Goal: Transaction & Acquisition: Purchase product/service

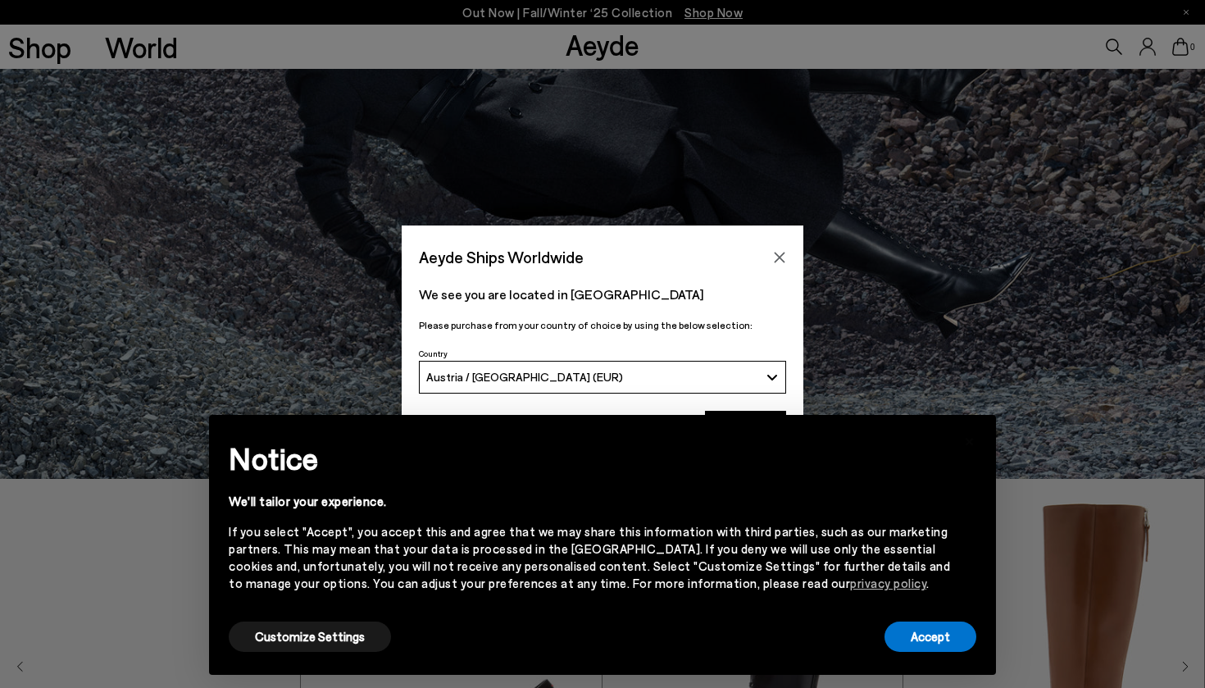
scroll to position [212, 0]
click at [942, 642] on button "Accept" at bounding box center [931, 637] width 92 height 30
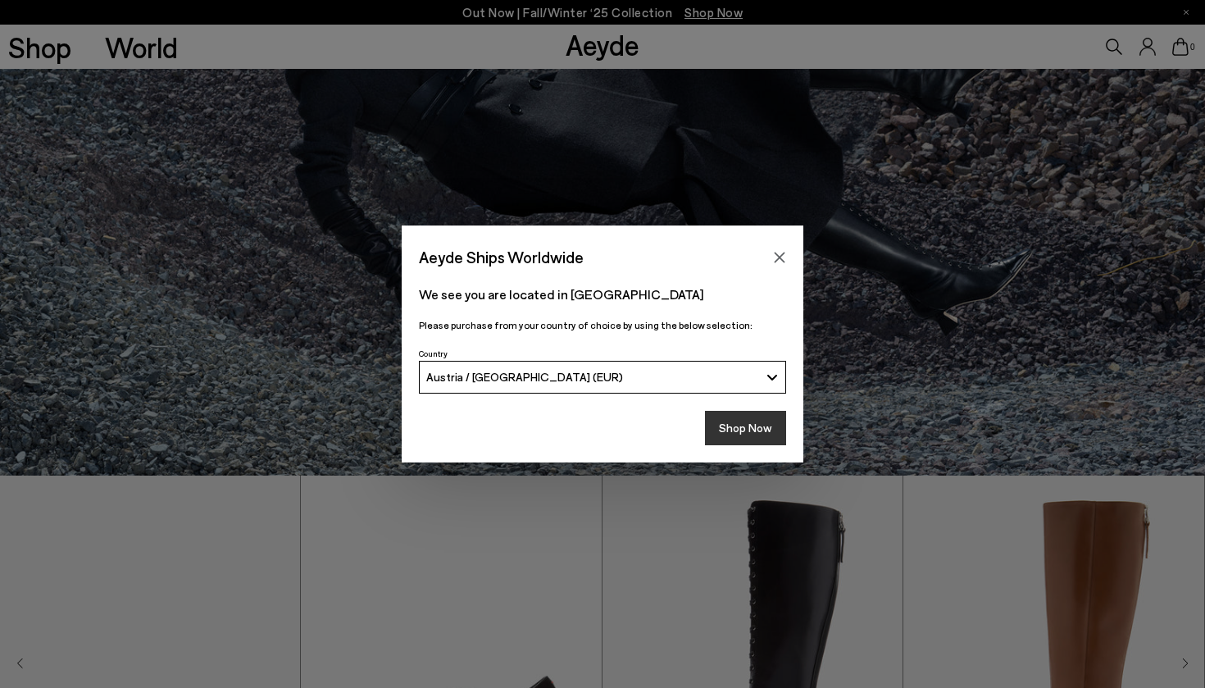
click at [733, 421] on button "Shop Now" at bounding box center [745, 428] width 81 height 34
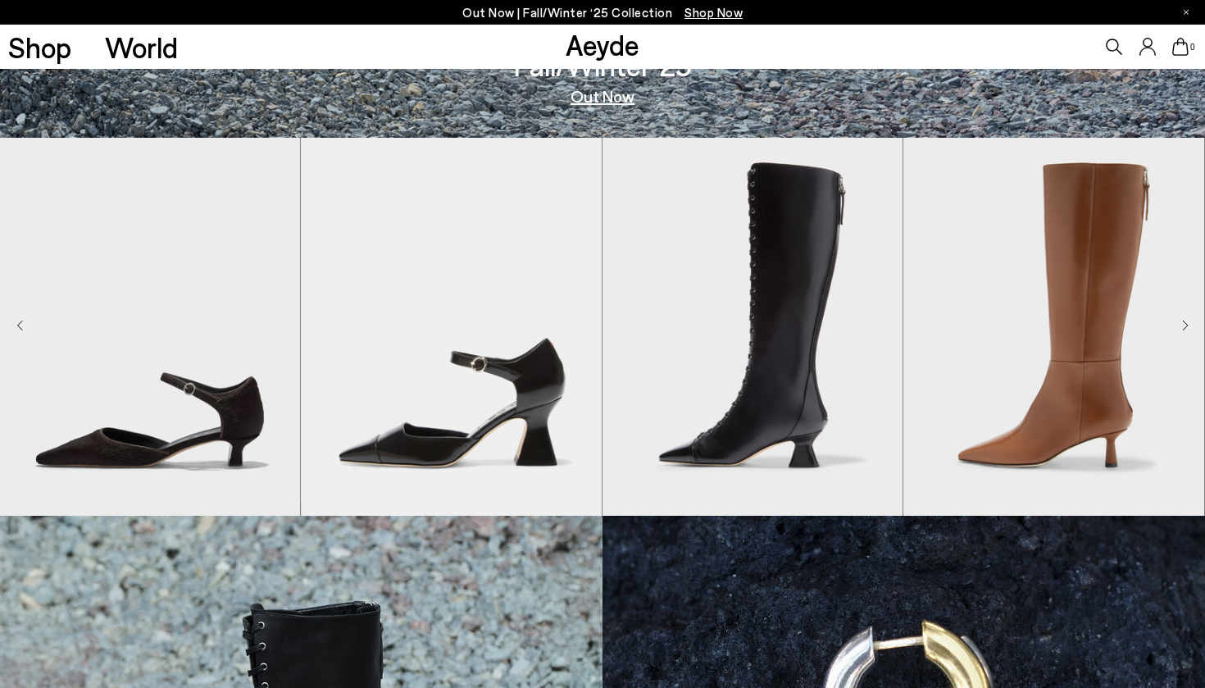
scroll to position [799, 0]
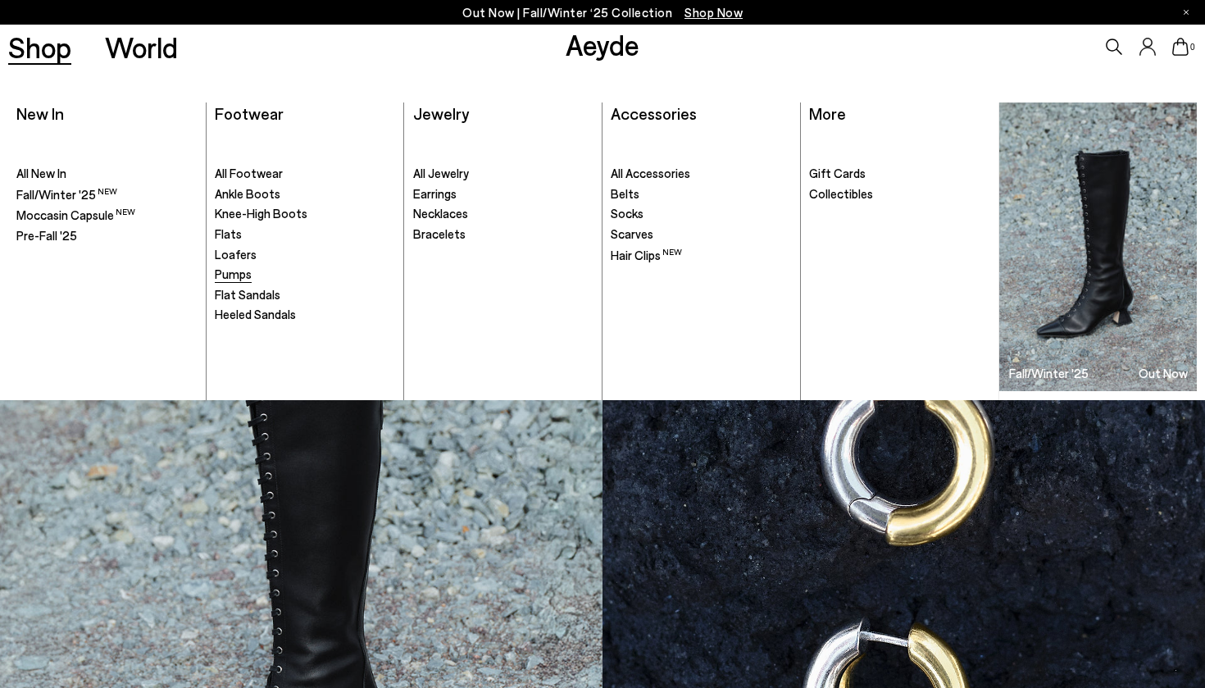
click at [248, 267] on span "Pumps" at bounding box center [233, 273] width 37 height 15
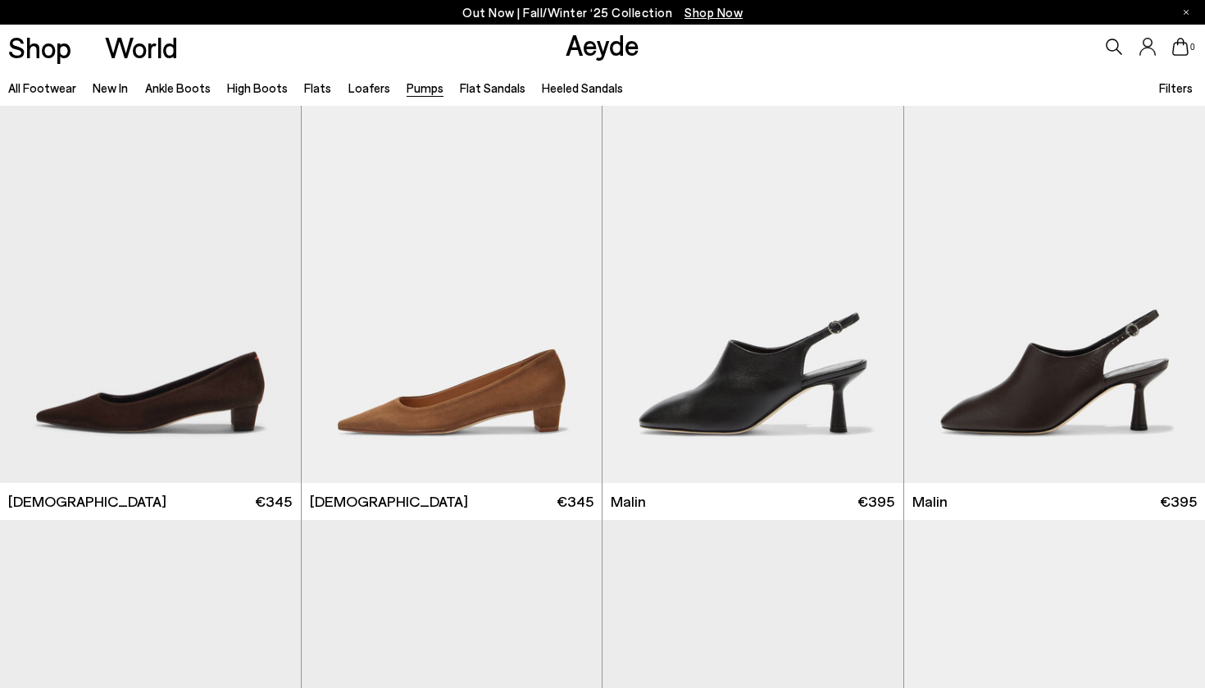
scroll to position [2507, 1]
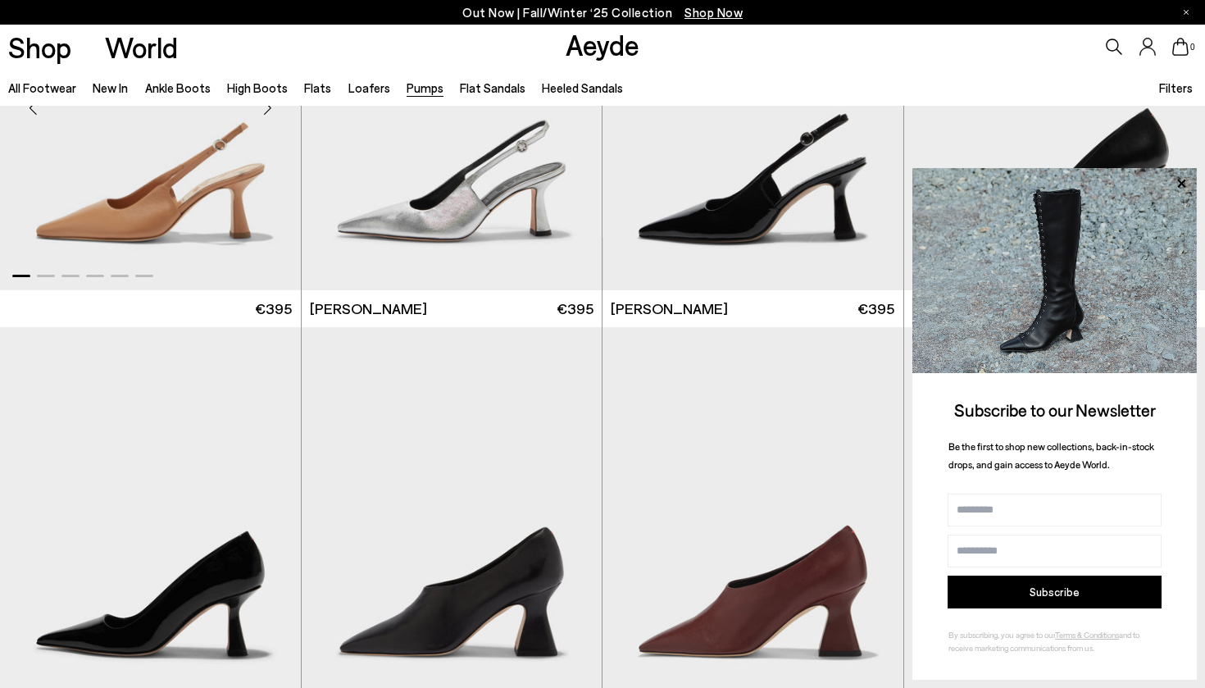
scroll to position [6143, 0]
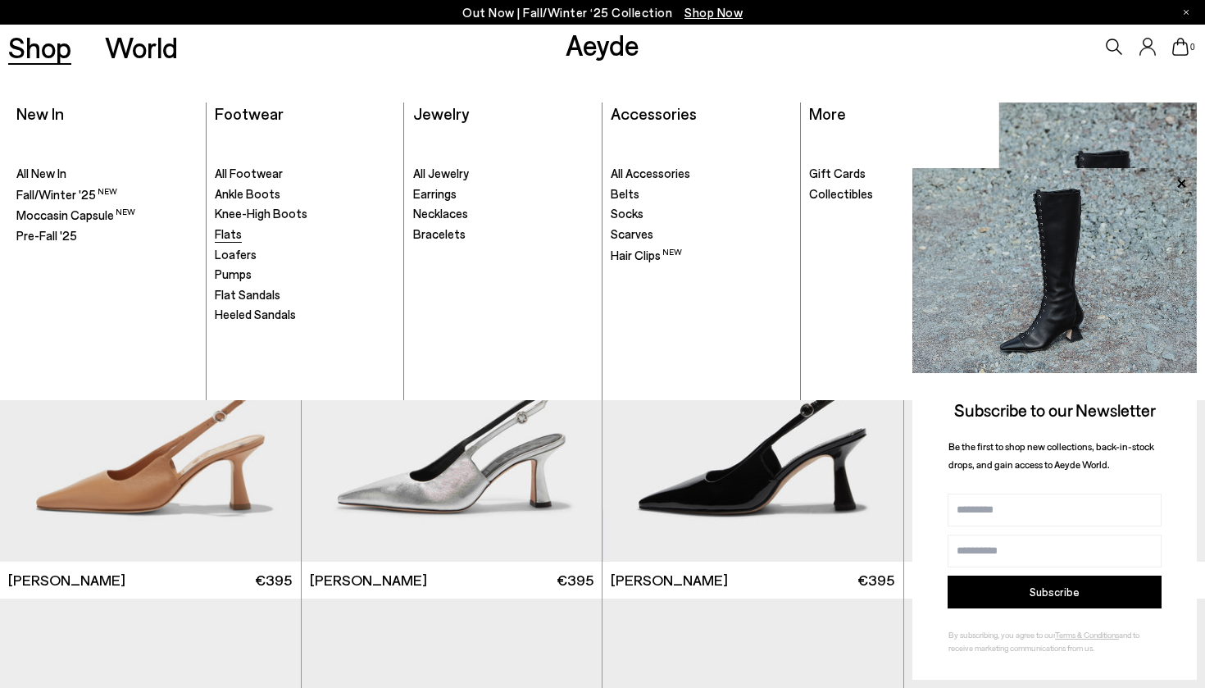
click at [236, 232] on span "Flats" at bounding box center [228, 233] width 27 height 15
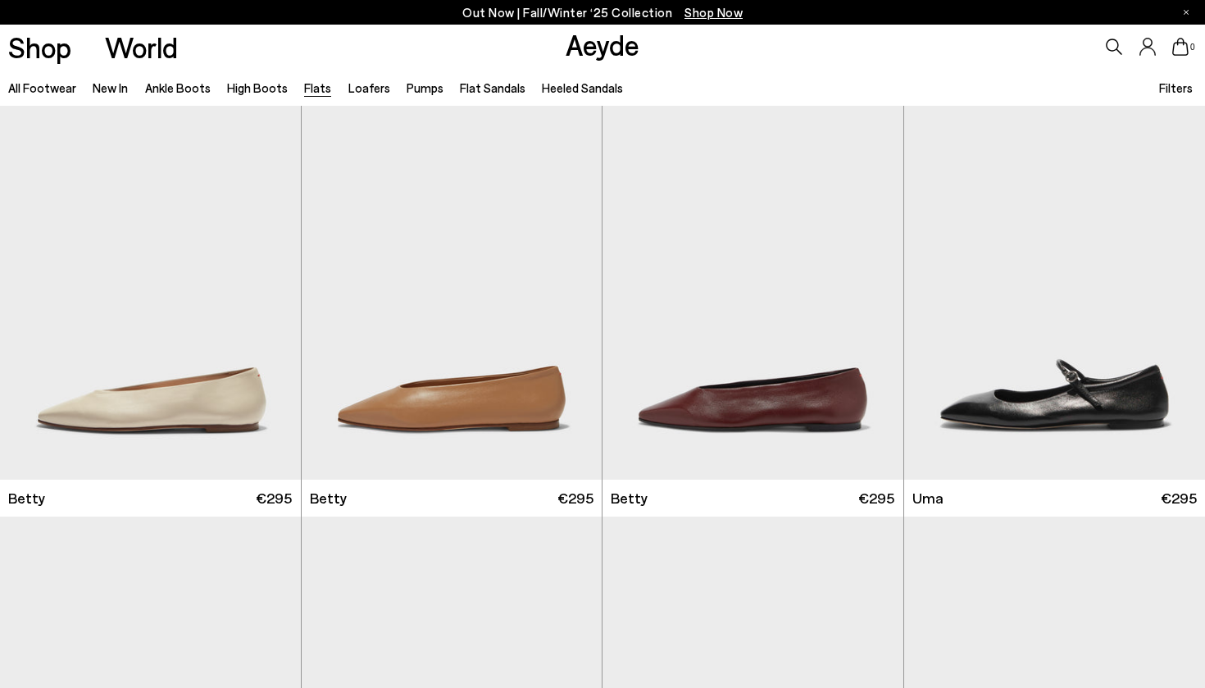
scroll to position [1427, 0]
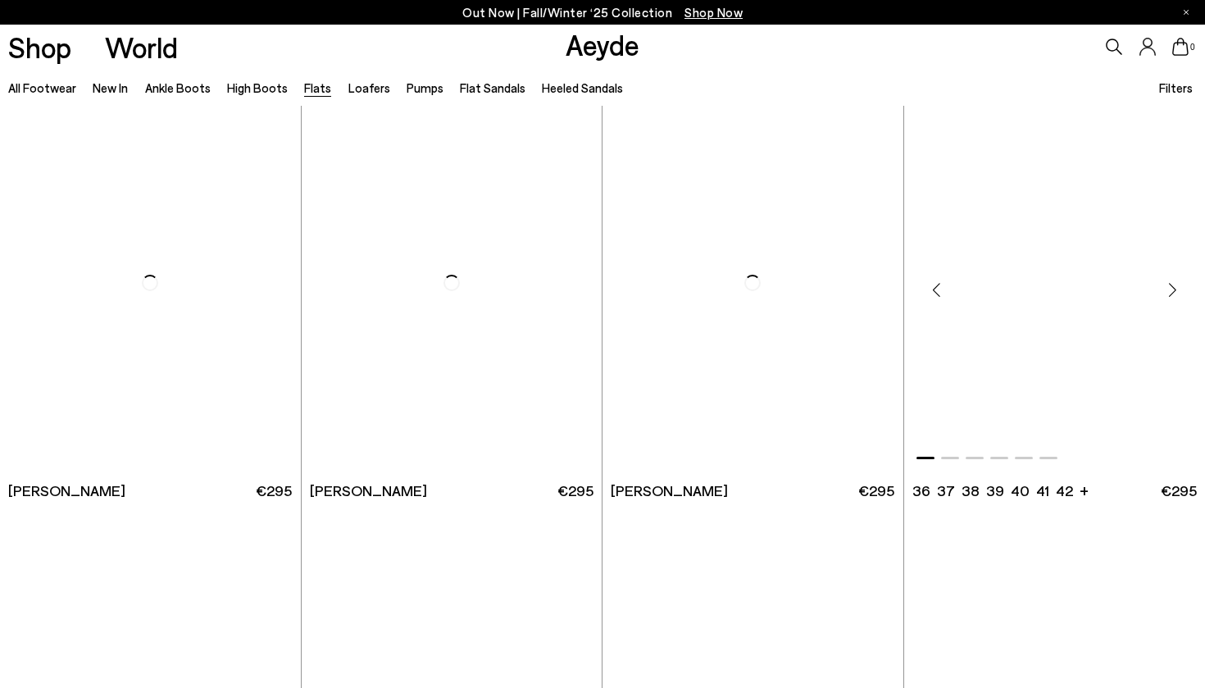
scroll to position [5070, 0]
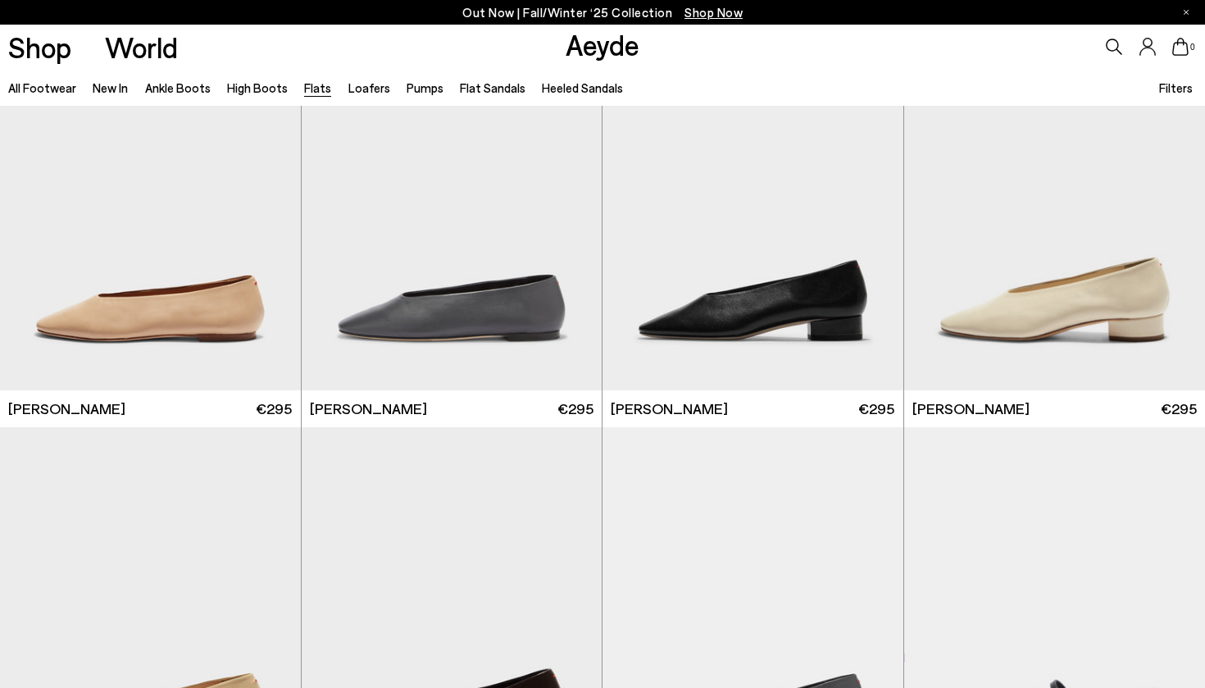
scroll to position [5056, 0]
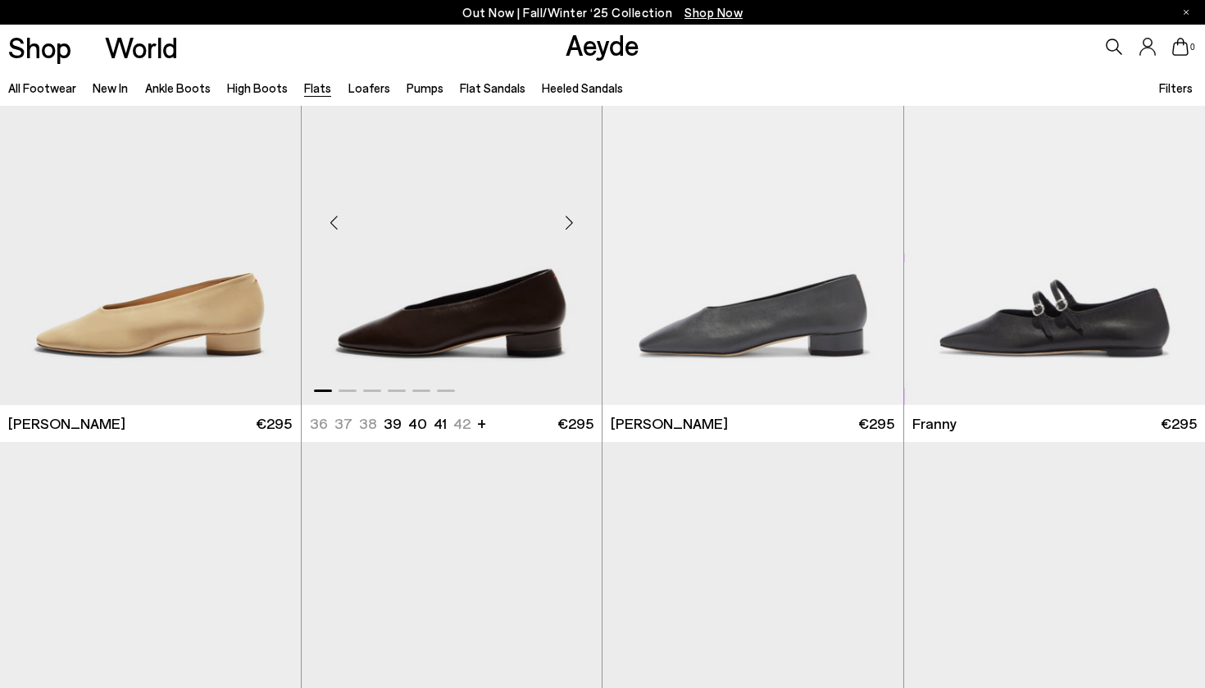
click at [531, 348] on img "1 / 6" at bounding box center [452, 216] width 301 height 378
click at [757, 303] on img "1 / 6" at bounding box center [753, 216] width 301 height 378
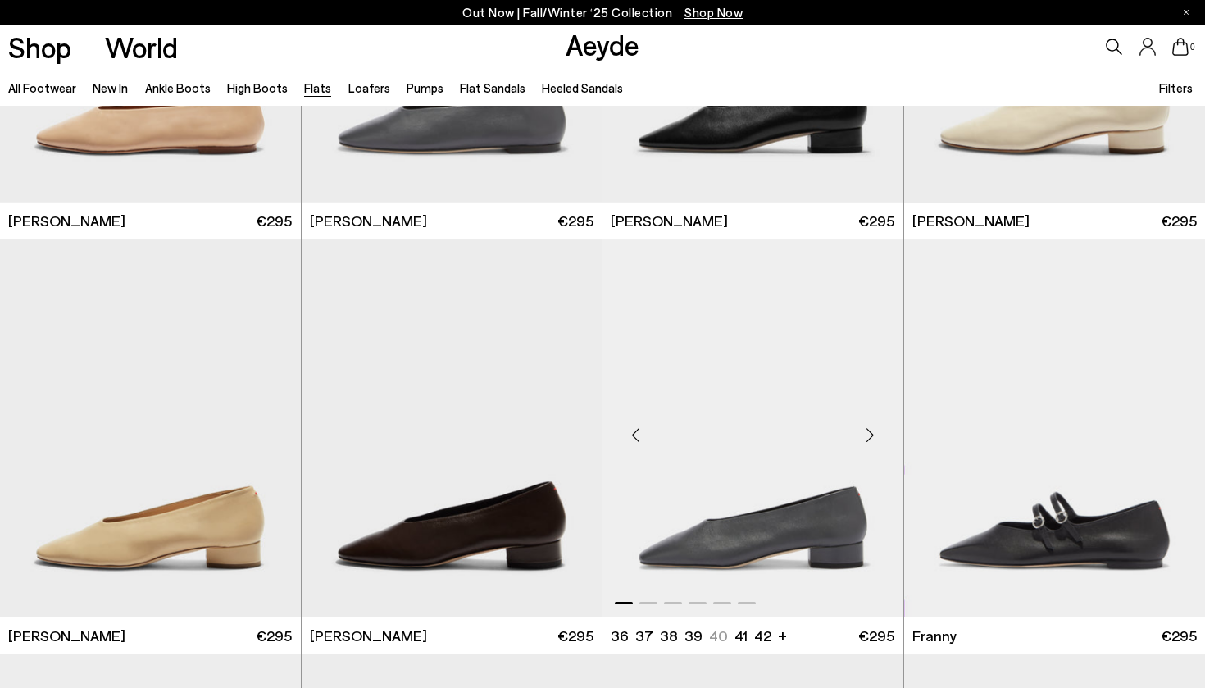
scroll to position [5031, 0]
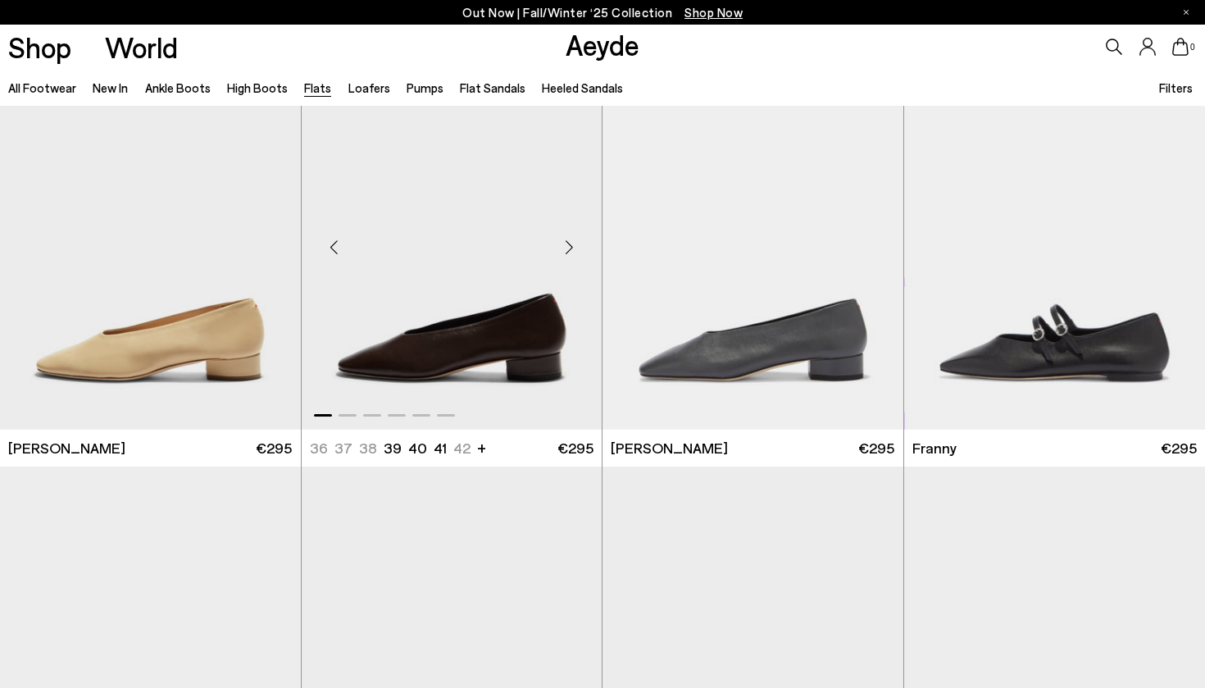
click at [559, 356] on img "1 / 6" at bounding box center [452, 241] width 301 height 378
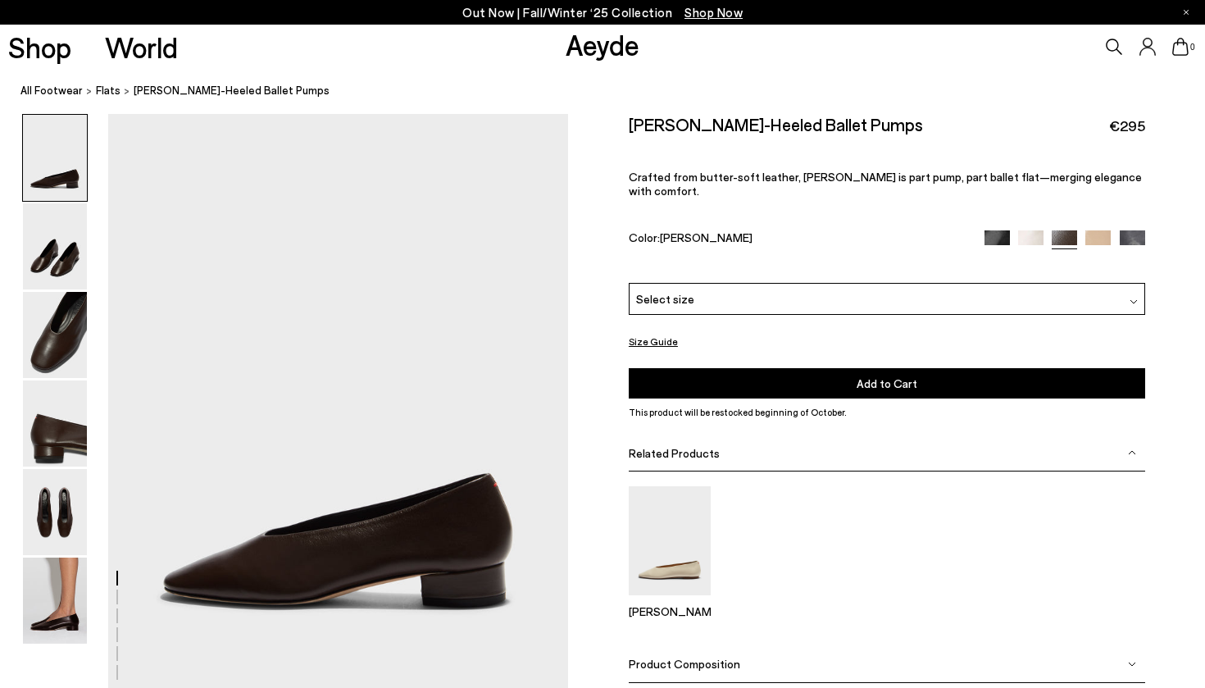
scroll to position [30, 0]
click at [769, 289] on div "Select size" at bounding box center [887, 299] width 517 height 32
